Goal: Communication & Community: Ask a question

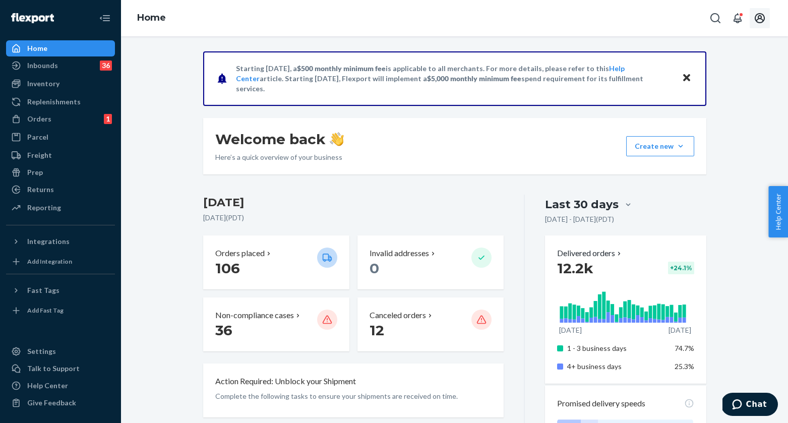
click at [759, 16] on icon "Open account menu" at bounding box center [760, 18] width 12 height 12
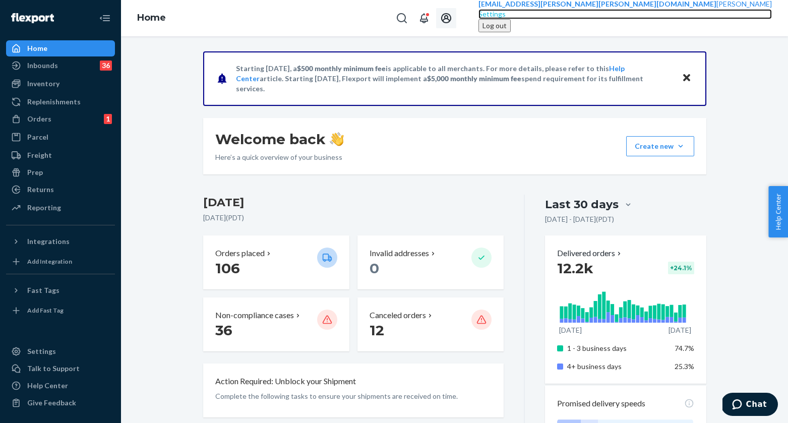
click at [734, 19] on div "Settings" at bounding box center [624, 14] width 293 height 10
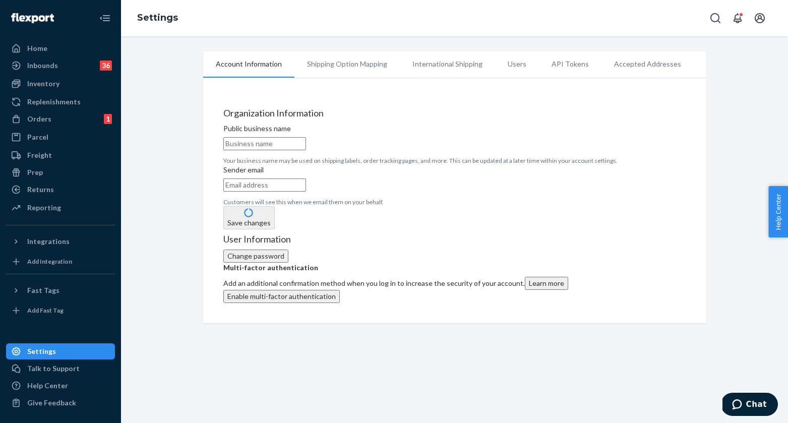
type input "Hatch, Inc."
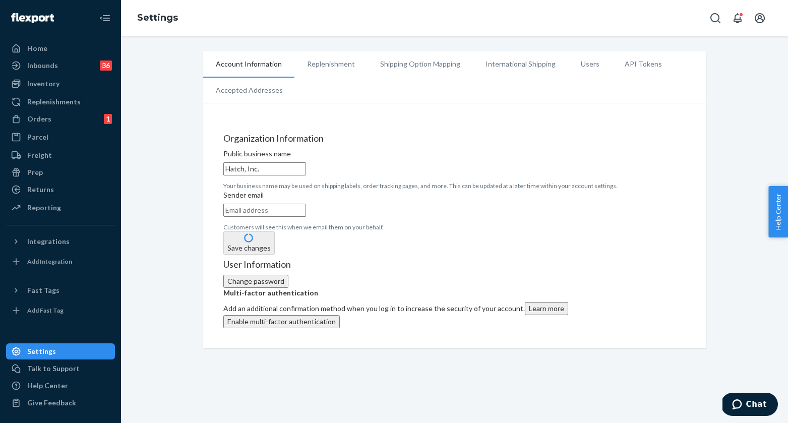
click at [336, 66] on li "Replenishment" at bounding box center [330, 63] width 73 height 25
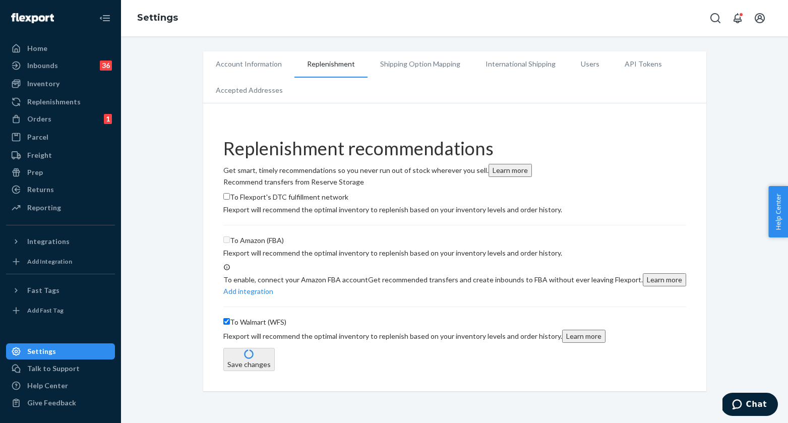
click at [437, 64] on li "Shipping Option Mapping" at bounding box center [419, 63] width 105 height 25
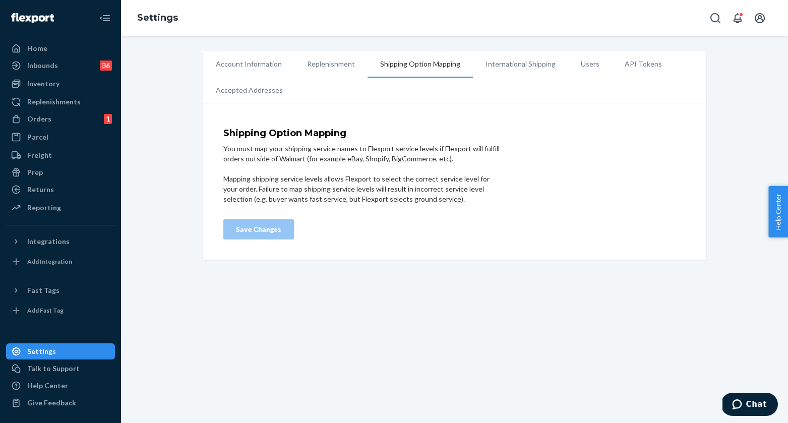
click at [506, 60] on li "International Shipping" at bounding box center [520, 63] width 95 height 25
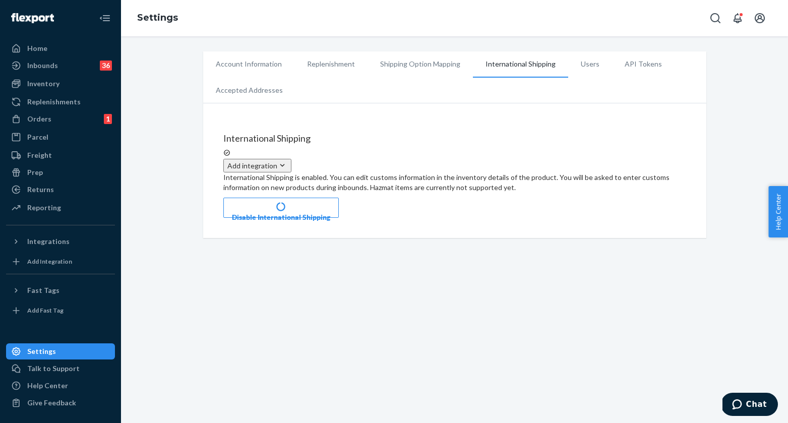
click at [583, 61] on li "Users" at bounding box center [590, 63] width 44 height 25
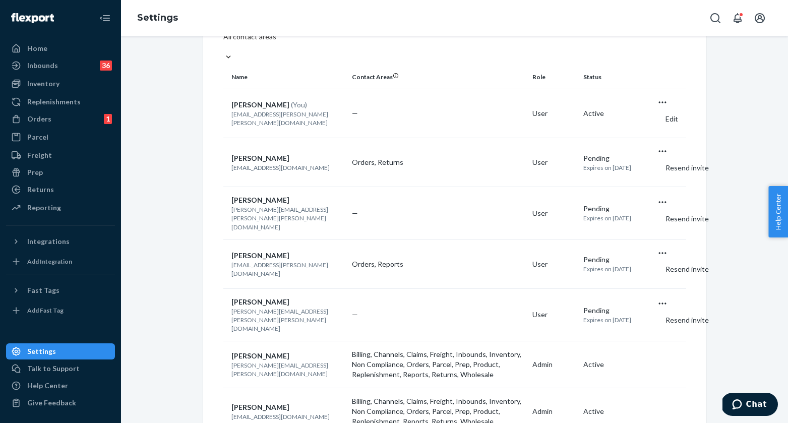
scroll to position [119, 0]
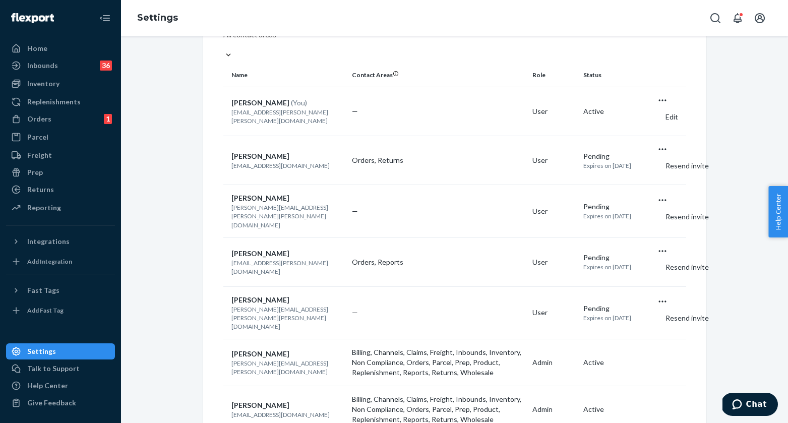
click at [667, 105] on icon "Open user actions" at bounding box center [662, 100] width 10 height 10
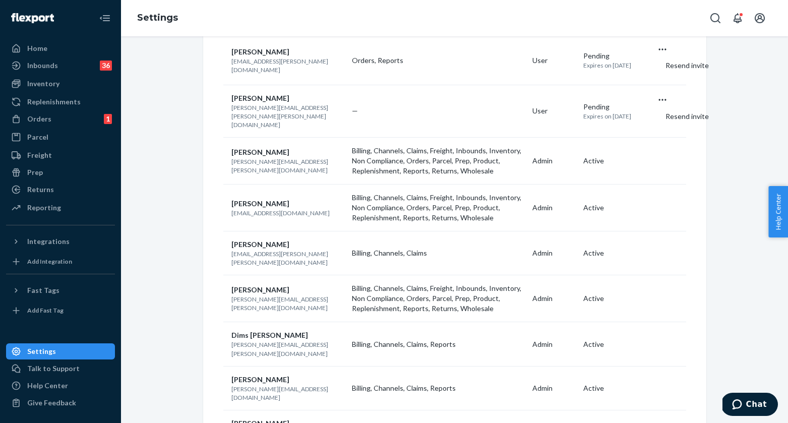
scroll to position [0, 0]
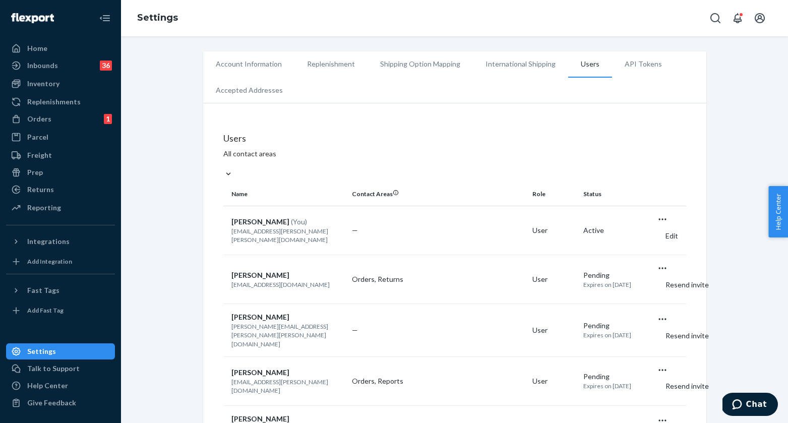
click at [667, 224] on icon "Open user actions" at bounding box center [662, 219] width 10 height 10
click at [657, 246] on button "Edit" at bounding box center [667, 236] width 20 height 22
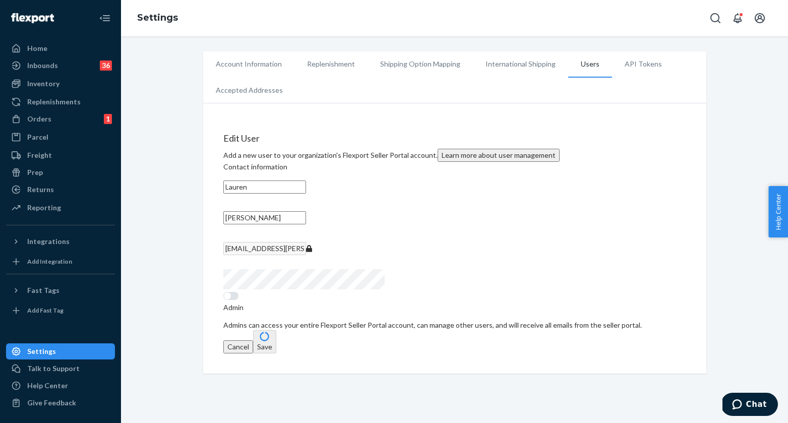
click at [231, 61] on li "Account Information" at bounding box center [248, 63] width 91 height 25
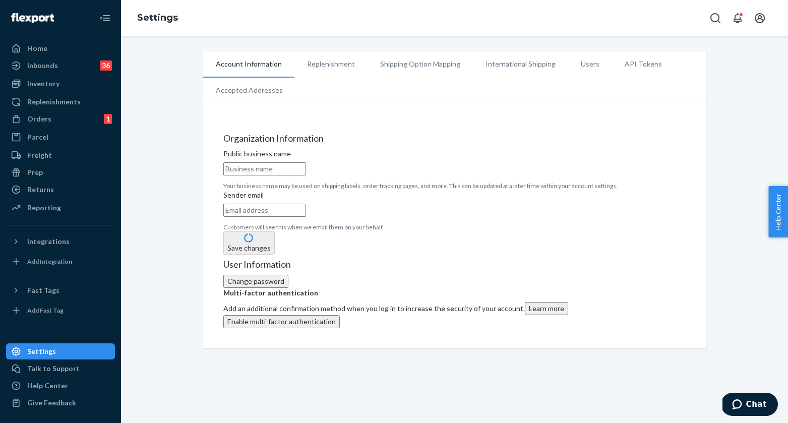
type input "Hatch, Inc."
click at [313, 61] on li "Replenishment" at bounding box center [330, 63] width 73 height 25
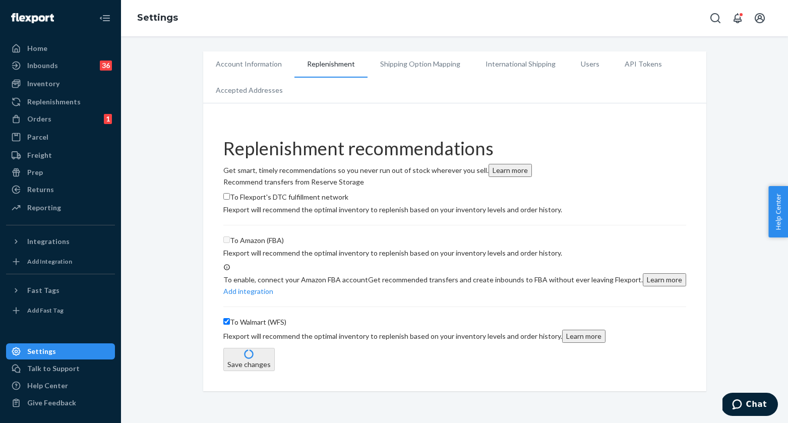
click at [403, 61] on li "Shipping Option Mapping" at bounding box center [419, 63] width 105 height 25
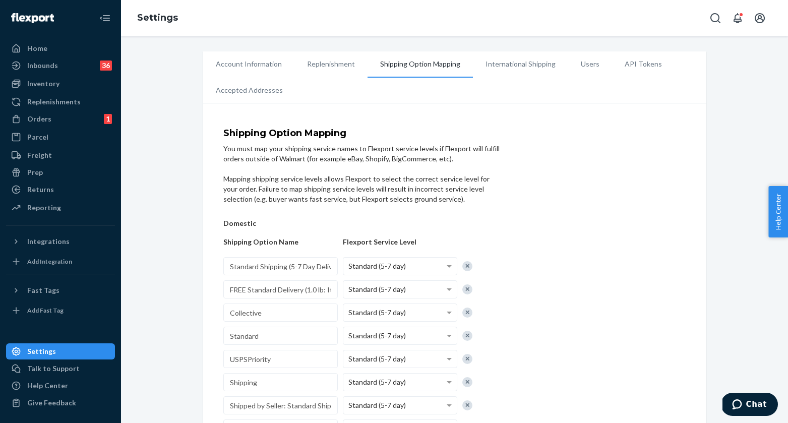
click at [521, 67] on li "International Shipping" at bounding box center [520, 63] width 95 height 25
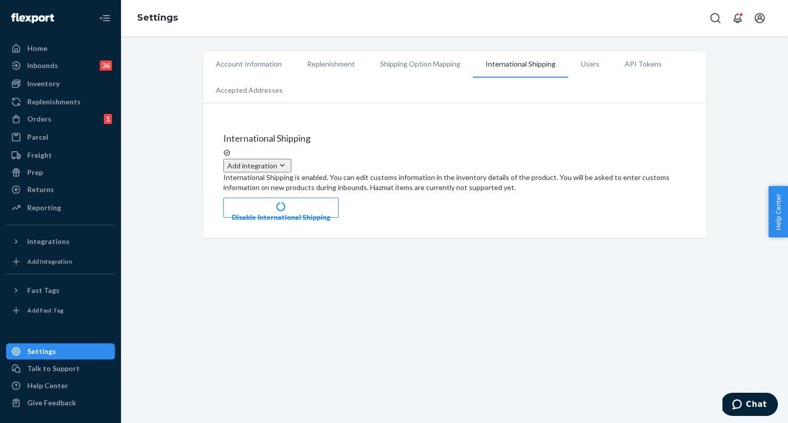
click at [576, 63] on li "Users" at bounding box center [590, 63] width 44 height 25
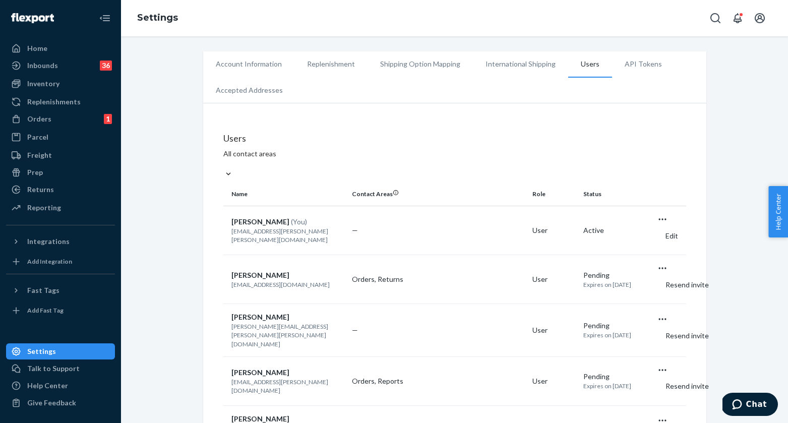
click at [624, 63] on li "API Tokens" at bounding box center [643, 63] width 63 height 25
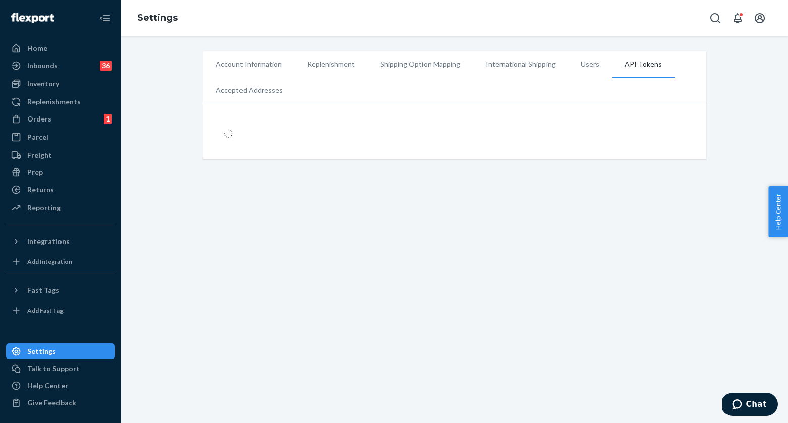
click at [418, 65] on li "Shipping Option Mapping" at bounding box center [419, 63] width 105 height 25
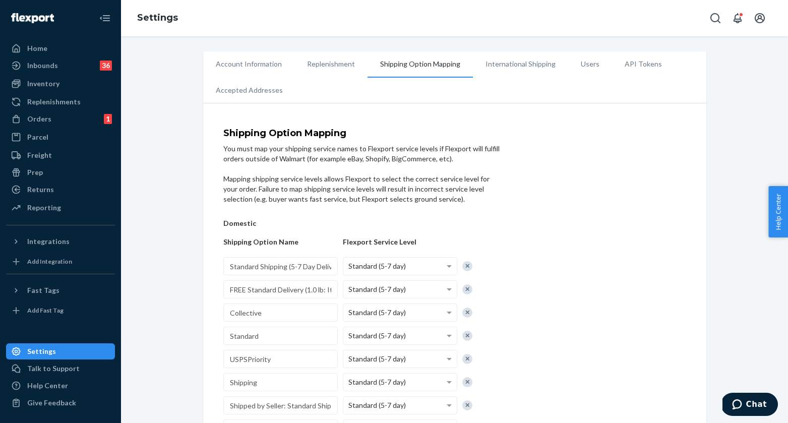
click at [335, 65] on li "Replenishment" at bounding box center [330, 63] width 73 height 25
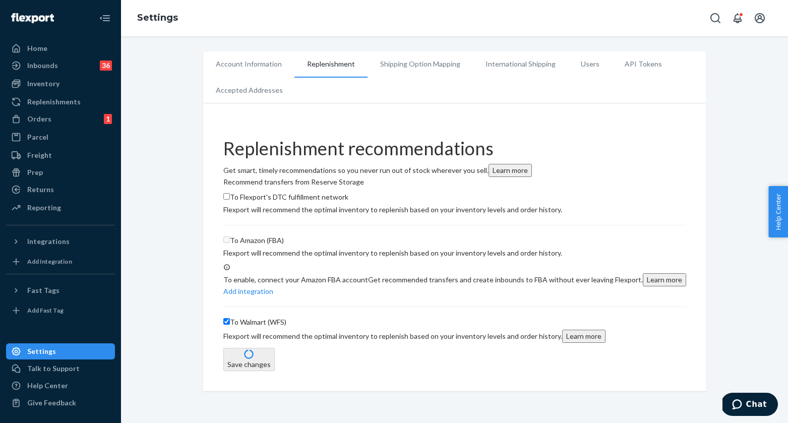
click at [243, 88] on li "Accepted Addresses" at bounding box center [249, 90] width 92 height 25
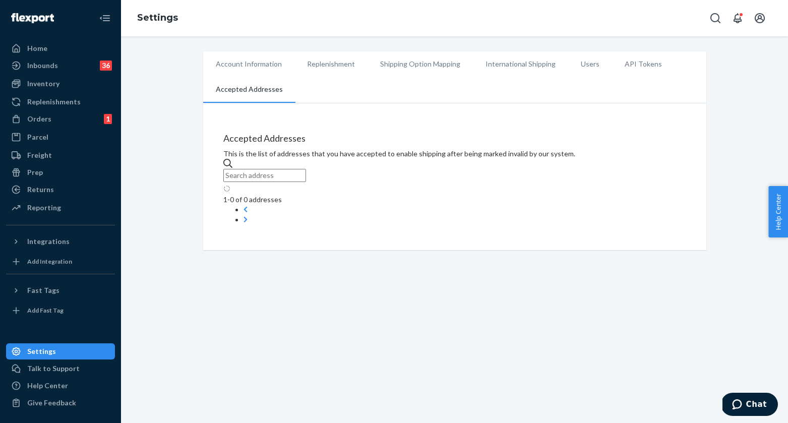
click at [236, 67] on li "Account Information" at bounding box center [248, 63] width 91 height 25
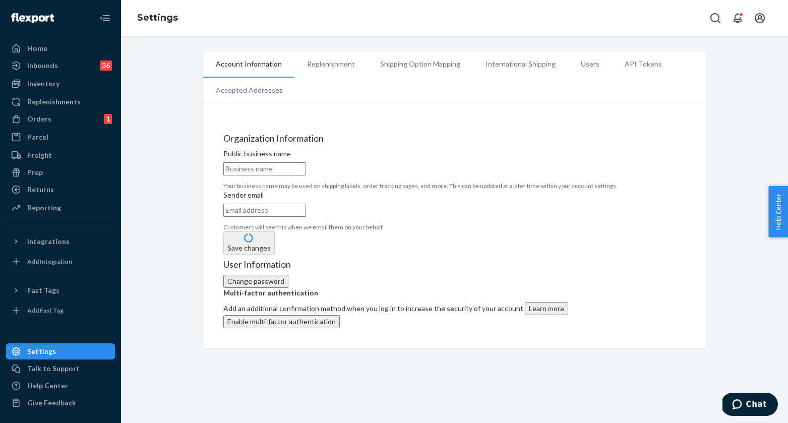
type input "Hatch, Inc."
click at [45, 119] on div "Orders" at bounding box center [39, 119] width 24 height 10
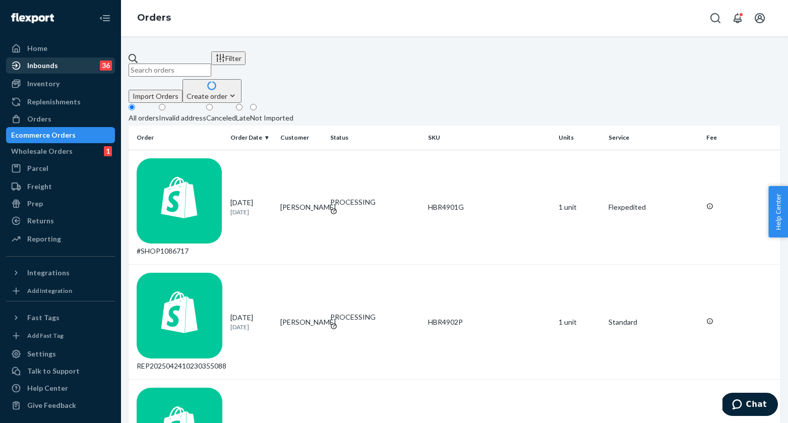
click at [45, 64] on div "Inbounds" at bounding box center [42, 65] width 31 height 10
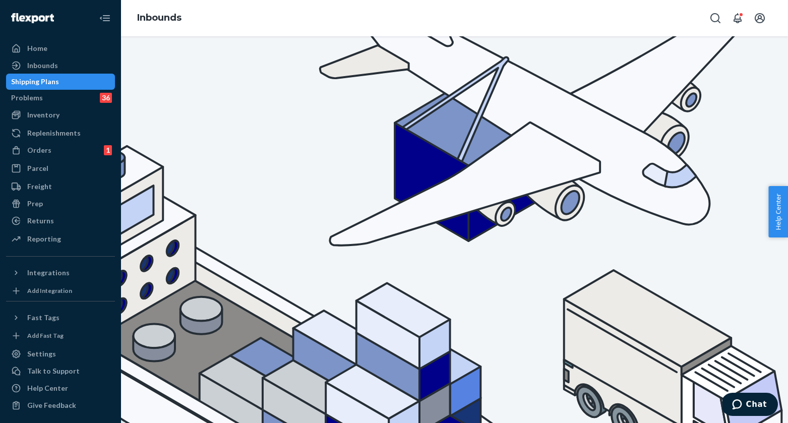
click at [736, 19] on icon "Open notifications" at bounding box center [737, 18] width 8 height 10
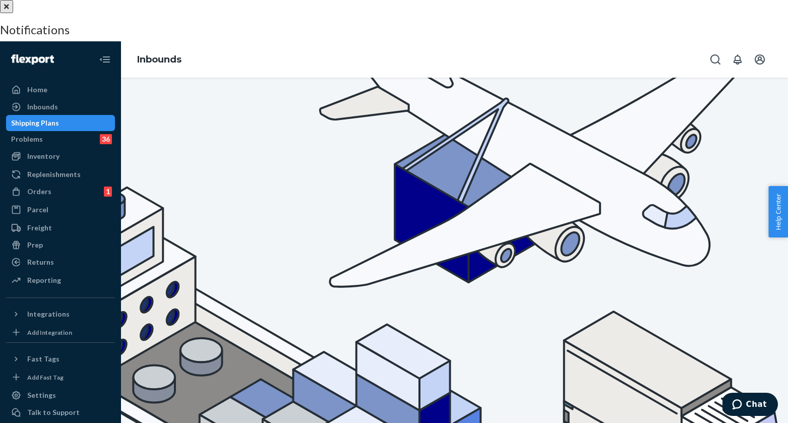
click at [532, 0] on div at bounding box center [394, 0] width 788 height 0
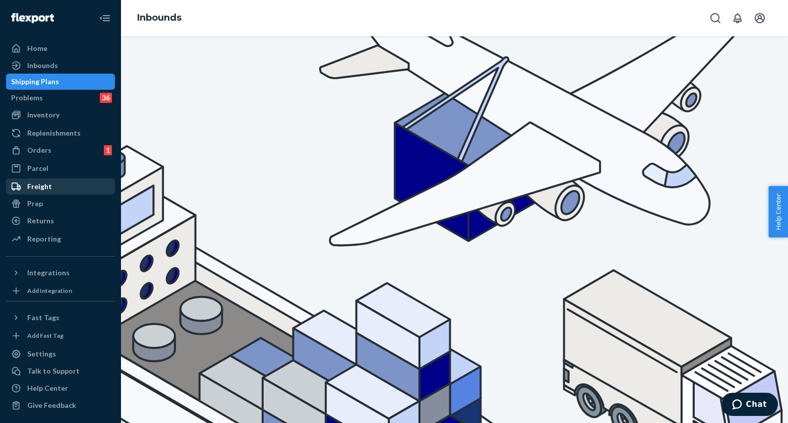
scroll to position [5, 0]
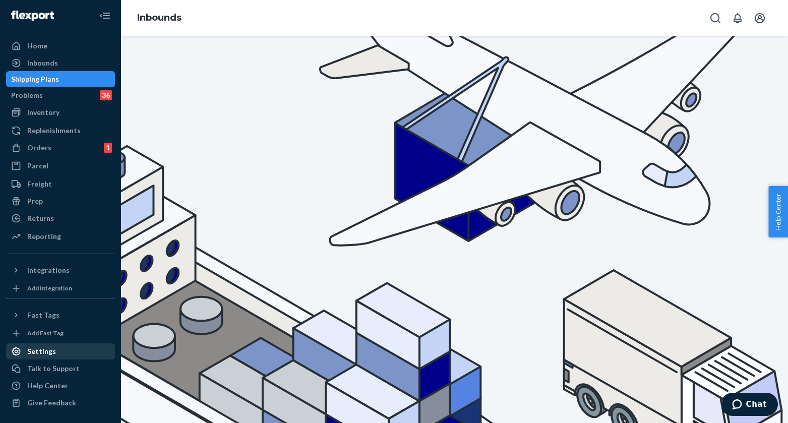
click at [66, 359] on link "Settings" at bounding box center [60, 351] width 109 height 16
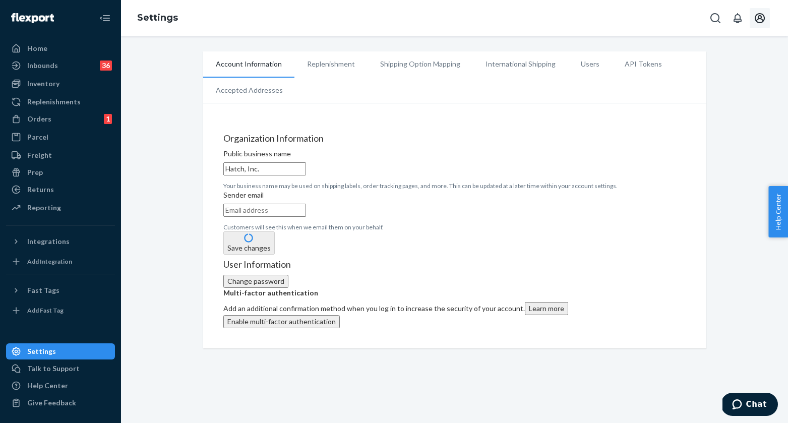
click at [762, 18] on icon "Open account menu" at bounding box center [760, 18] width 12 height 12
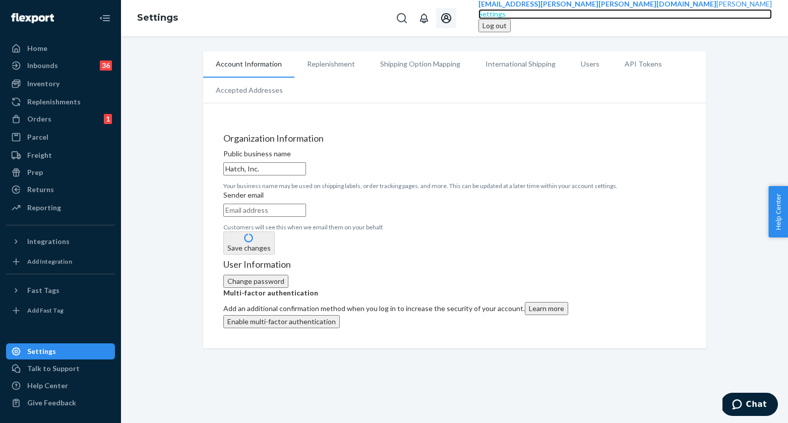
click at [708, 19] on div "Settings" at bounding box center [624, 14] width 293 height 10
click at [695, 19] on div "Settings" at bounding box center [624, 14] width 293 height 10
click at [698, 19] on div "Settings" at bounding box center [624, 14] width 293 height 10
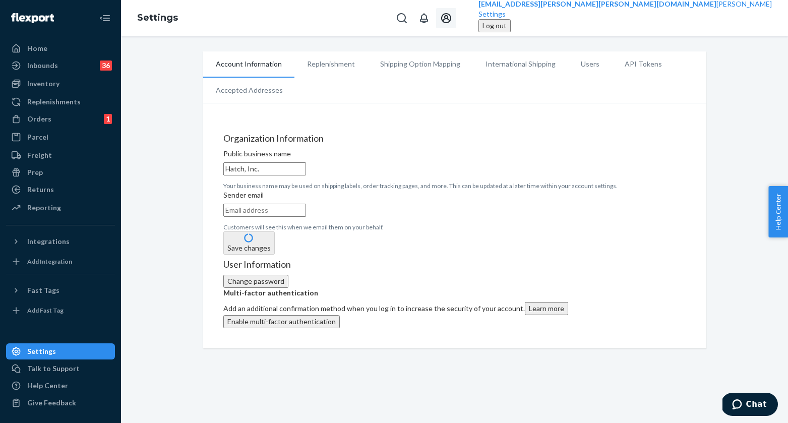
click at [578, 60] on li "Users" at bounding box center [590, 63] width 44 height 25
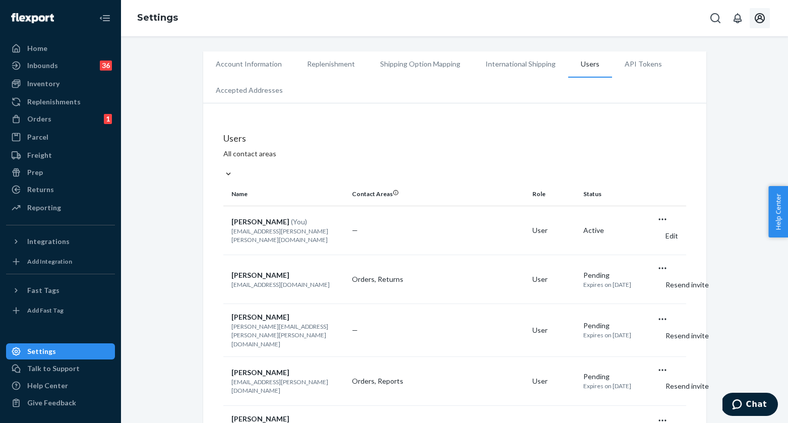
click at [667, 224] on icon "Open user actions" at bounding box center [662, 219] width 10 height 10
click at [657, 246] on button "Edit" at bounding box center [667, 236] width 20 height 22
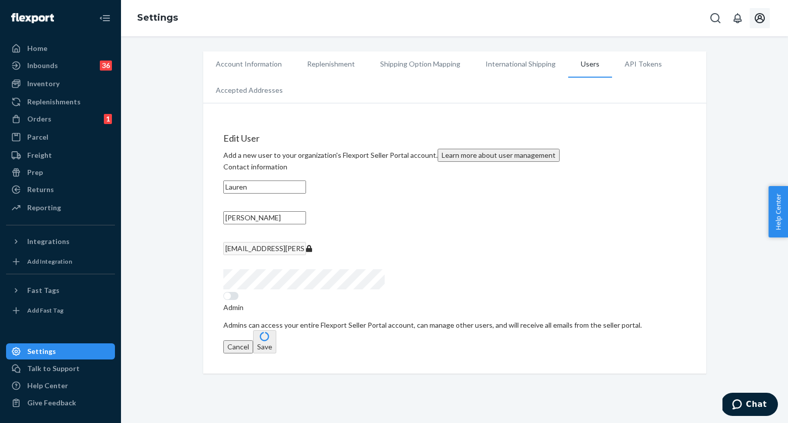
click at [253, 353] on button "Cancel" at bounding box center [238, 346] width 30 height 13
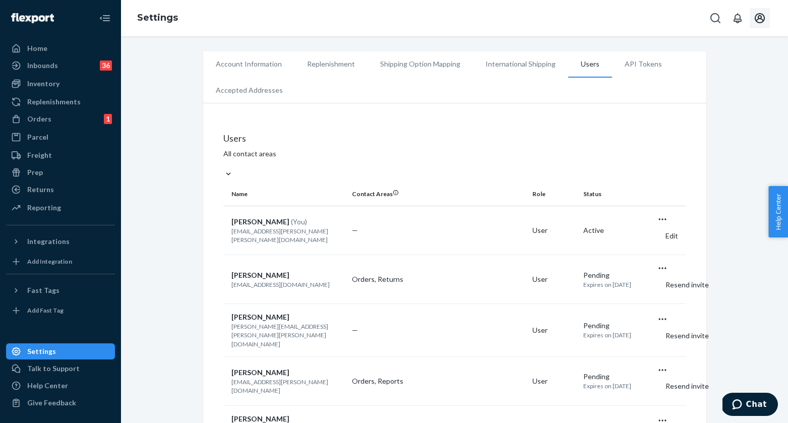
click at [242, 65] on li "Account Information" at bounding box center [248, 63] width 91 height 25
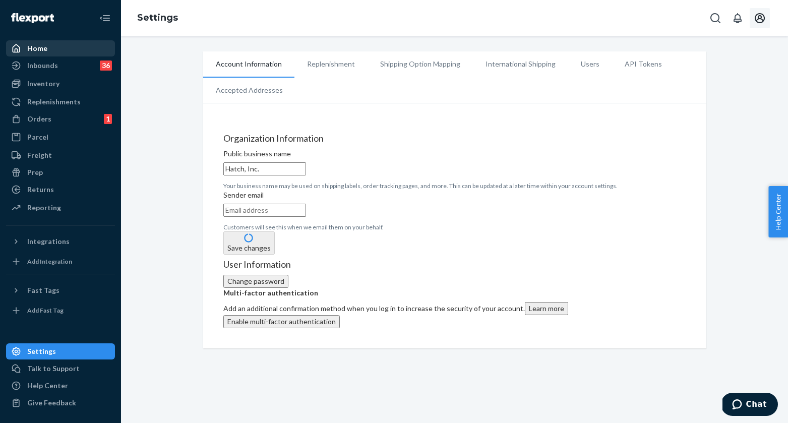
click at [41, 50] on div "Home" at bounding box center [37, 48] width 20 height 10
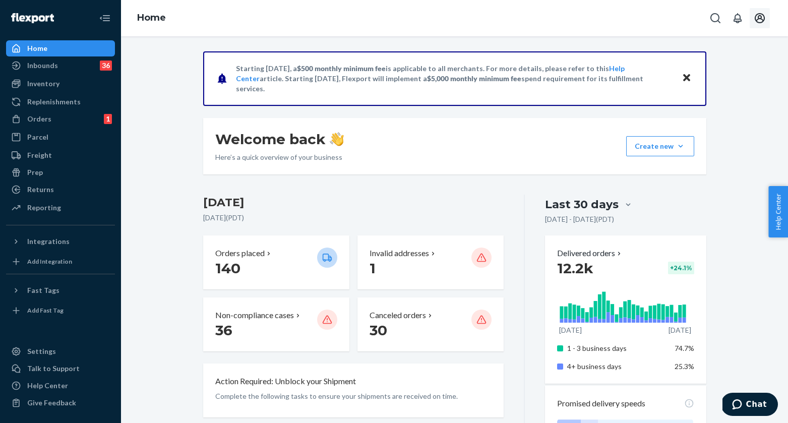
click at [758, 17] on icon "Open account menu" at bounding box center [760, 18] width 10 height 10
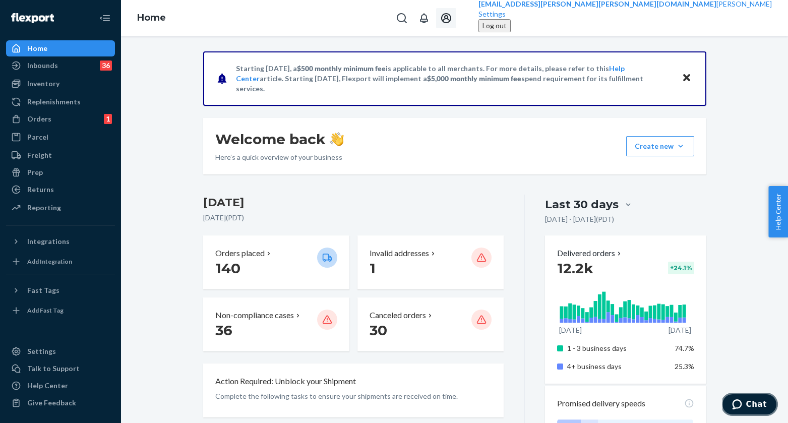
click at [745, 406] on span "Chat" at bounding box center [739, 404] width 14 height 10
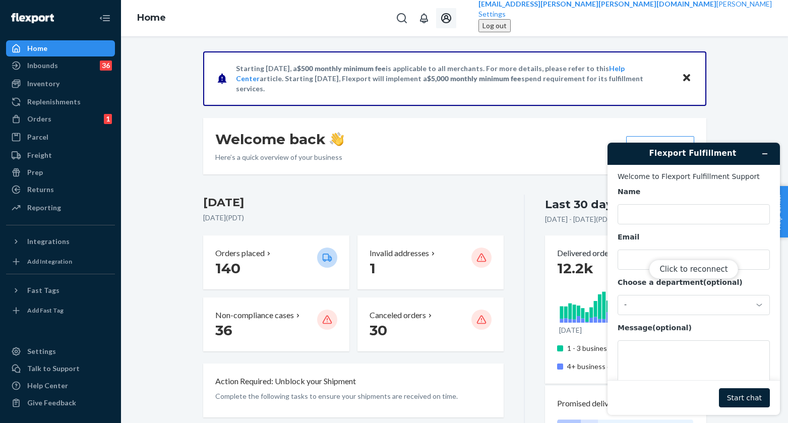
click at [633, 213] on div "Click to reconnect" at bounding box center [693, 279] width 172 height 272
click at [633, 214] on div "Click to reconnect" at bounding box center [693, 279] width 172 height 272
click at [678, 270] on button "Click to reconnect" at bounding box center [693, 269] width 89 height 19
click at [653, 211] on input "Name" at bounding box center [693, 214] width 152 height 20
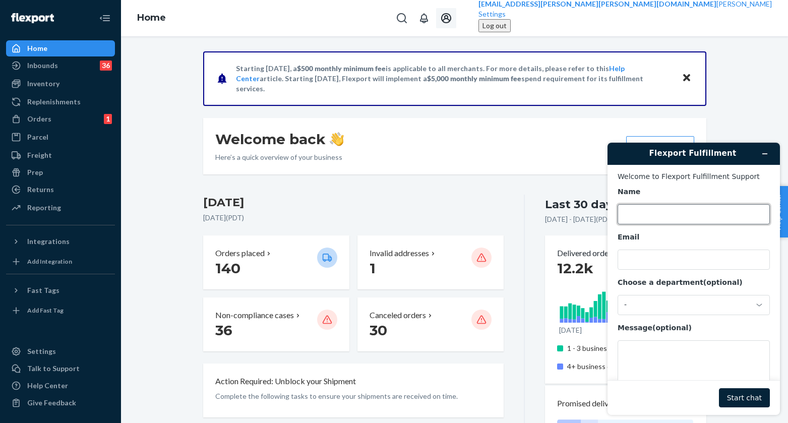
type input "Lauren"
click at [655, 256] on input "Email" at bounding box center [693, 260] width 152 height 20
type input "[EMAIL_ADDRESS][PERSON_NAME][PERSON_NAME][DOMAIN_NAME]"
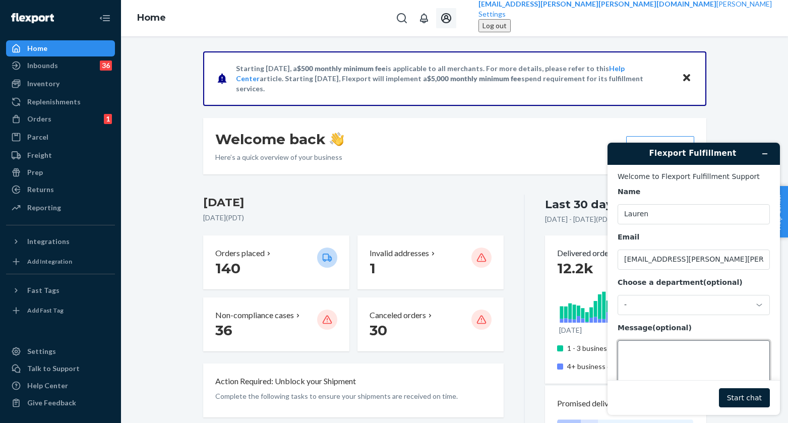
click at [642, 353] on textarea "Message (optional)" at bounding box center [693, 368] width 152 height 56
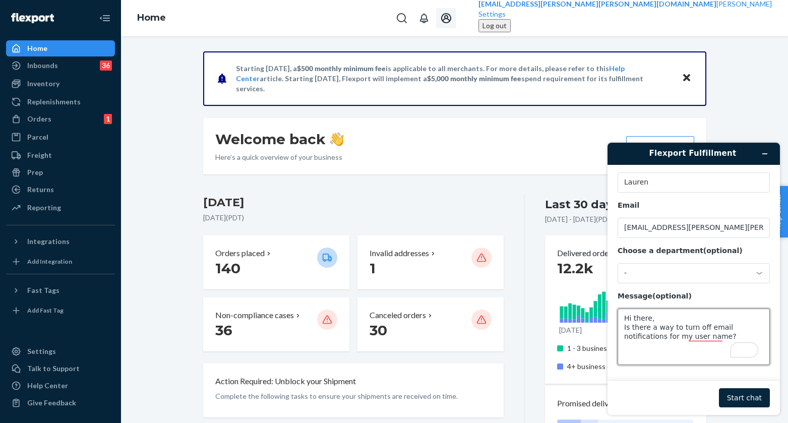
type textarea "Hi there, Is there a way to turn off email notifications for my user name?"
click at [741, 395] on button "Start chat" at bounding box center [744, 397] width 51 height 19
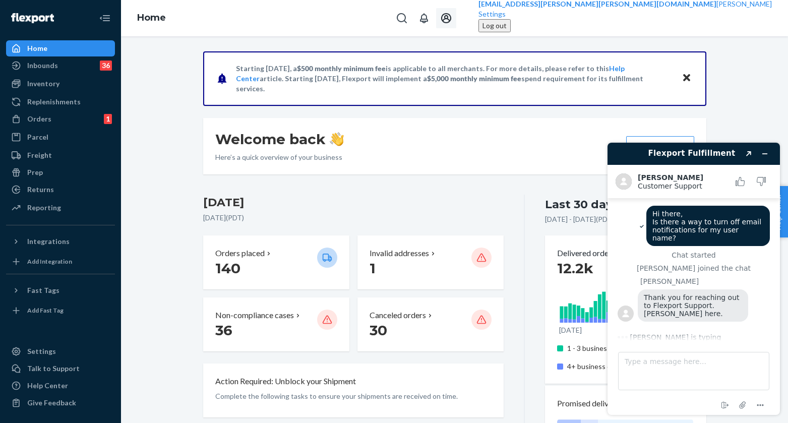
scroll to position [30, 0]
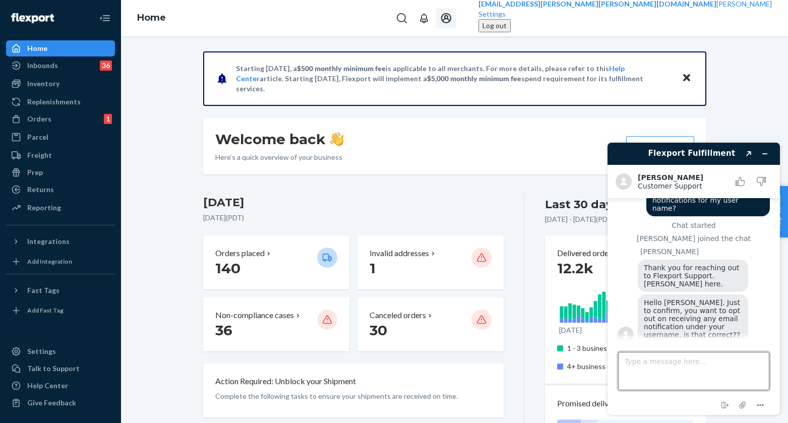
click at [653, 362] on textarea "Type a message here..." at bounding box center [693, 371] width 151 height 38
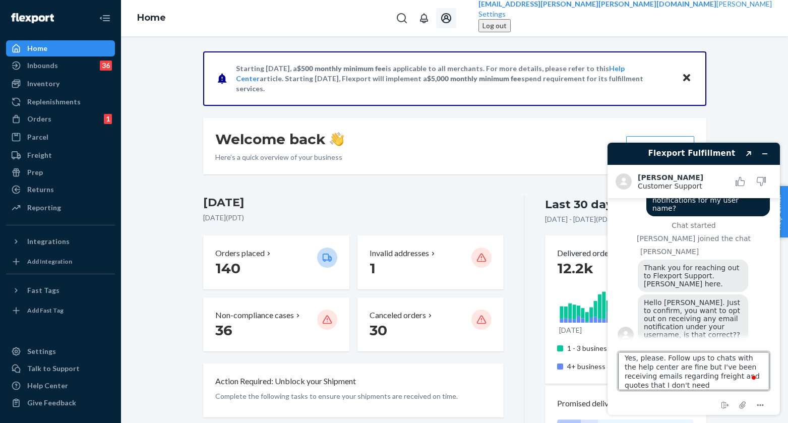
type textarea "Yes, please. Follow ups to chats with the help center are fine but I've been re…"
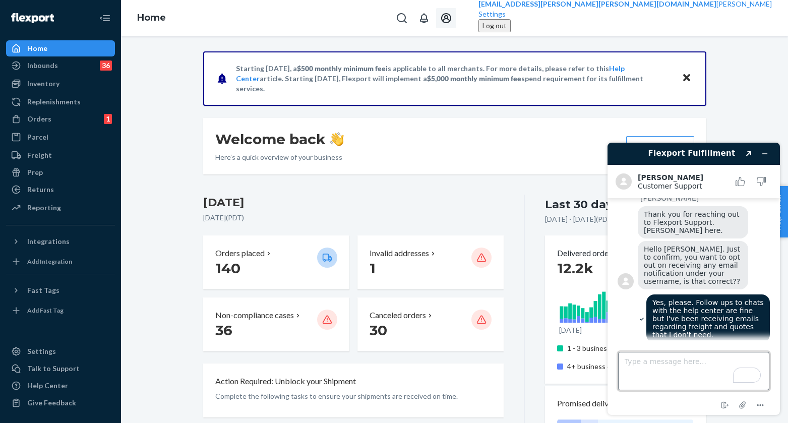
scroll to position [127, 0]
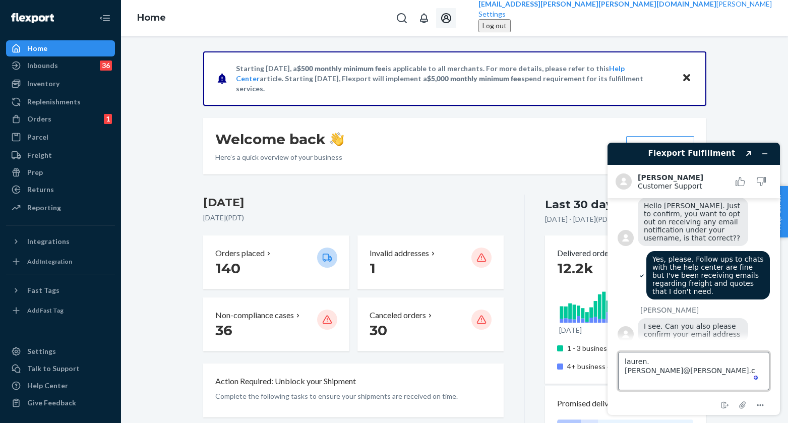
type textarea "[EMAIL_ADDRESS][PERSON_NAME][PERSON_NAME][DOMAIN_NAME]"
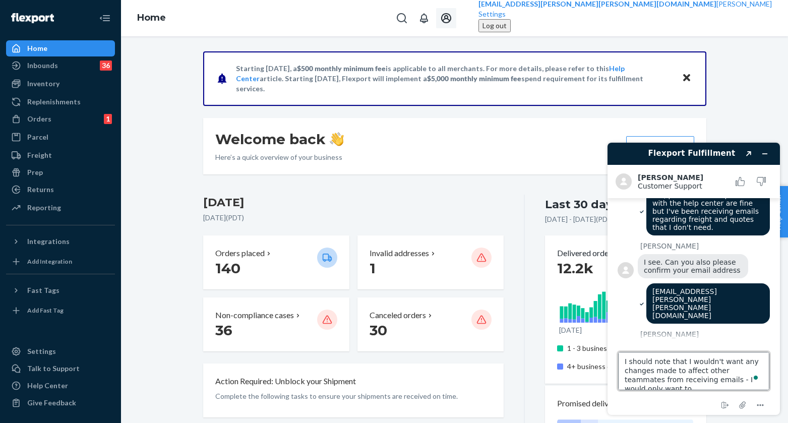
scroll to position [4, 0]
type textarea "I should note that I wouldn't want any changes made to affect other teammates f…"
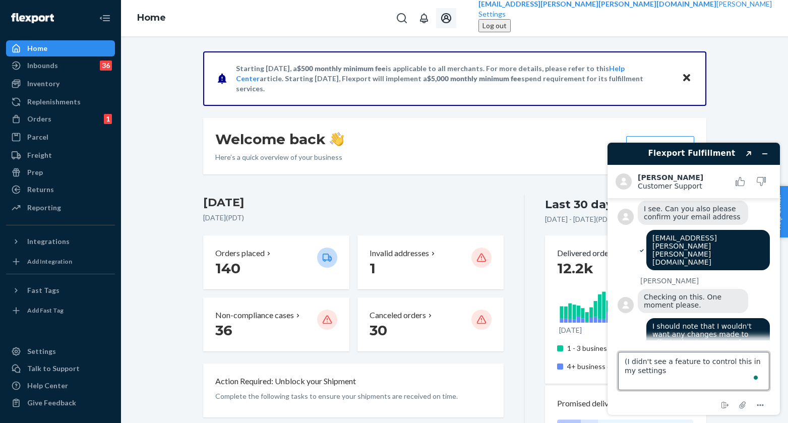
type textarea "(I didn't see a feature to control this in my settings)"
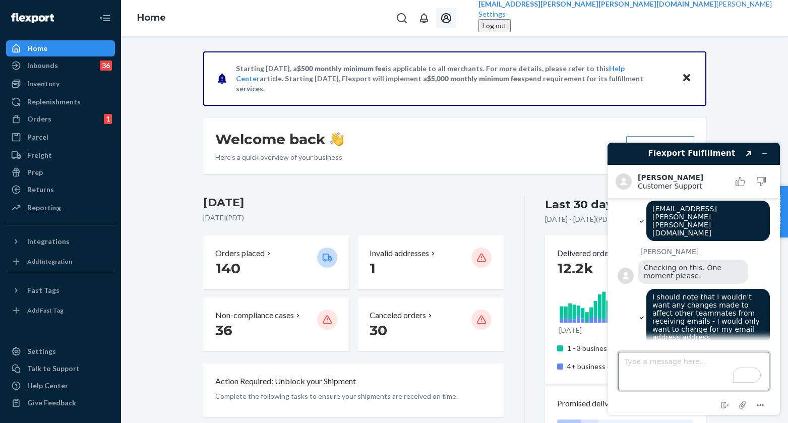
scroll to position [362, 0]
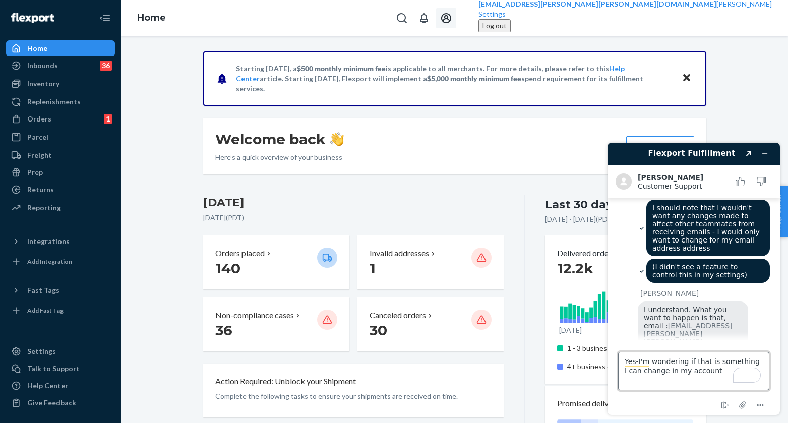
click at [662, 370] on textarea "Yes-I'm wondering if that is something I can change in my account" at bounding box center [693, 371] width 151 height 38
type textarea "Yes-I'm wondering if that is something I can change myself in my account"
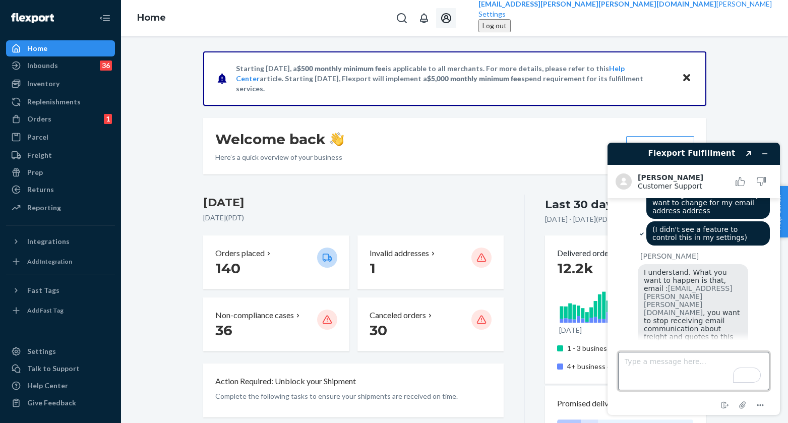
scroll to position [491, 0]
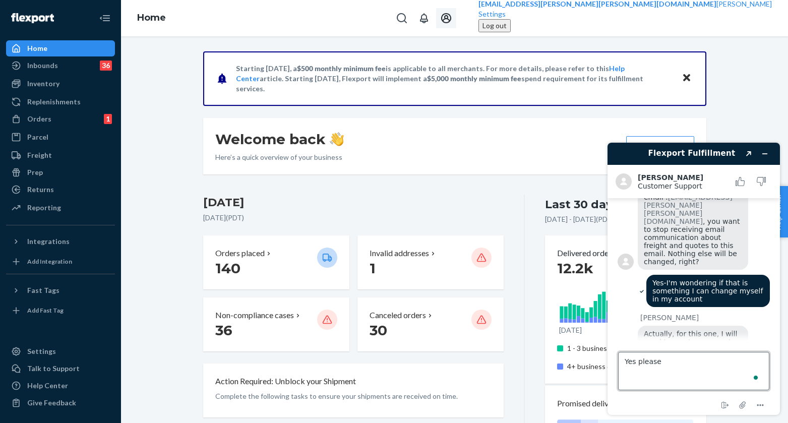
type textarea "Yes please."
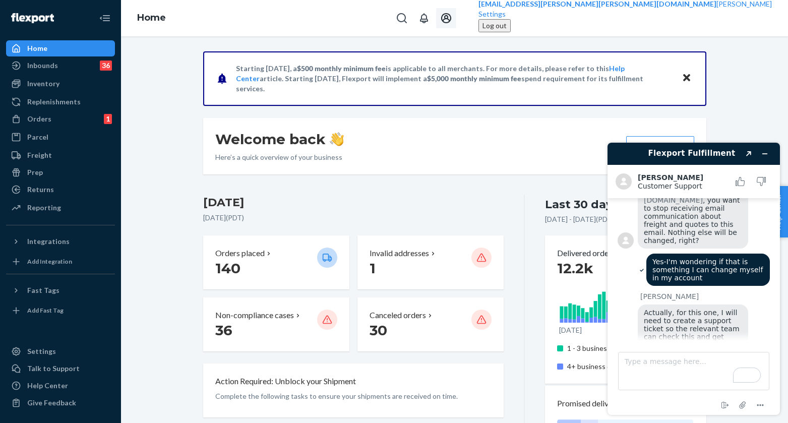
scroll to position [588, 0]
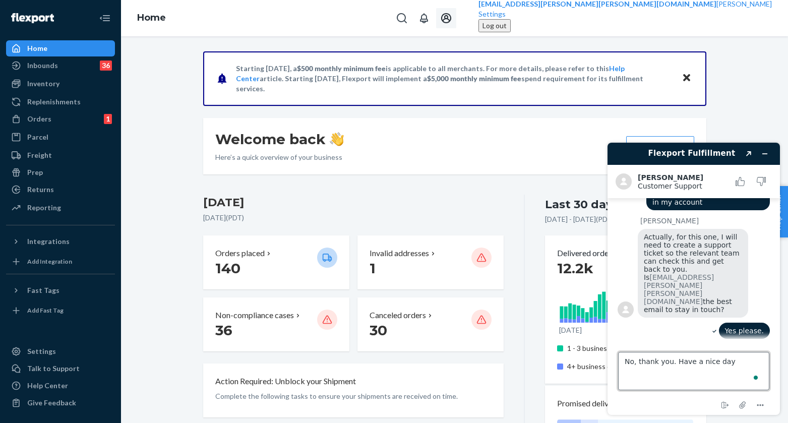
type textarea "No, thank you. Have a nice day."
